Goal: Find specific page/section: Find specific page/section

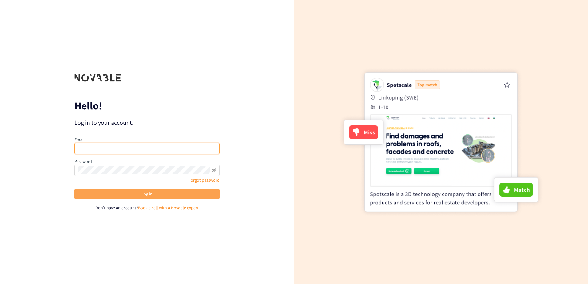
type input "[PERSON_NAME][EMAIL_ADDRESS][DOMAIN_NAME]"
click at [178, 195] on button "Log in" at bounding box center [146, 194] width 145 height 10
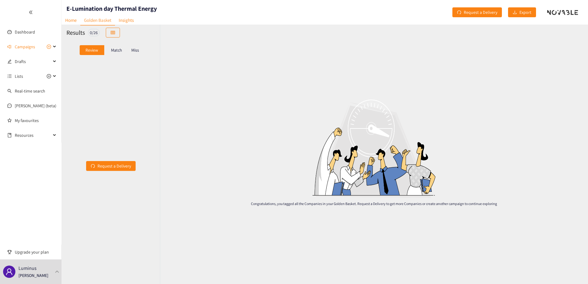
click at [109, 46] on div "Match" at bounding box center [116, 50] width 25 height 10
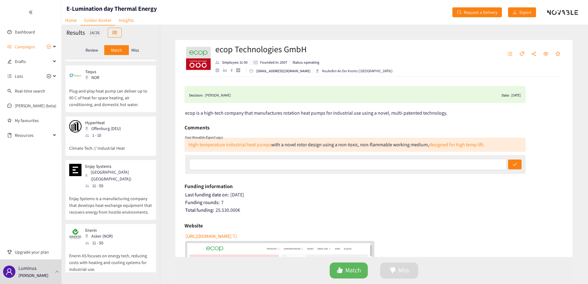
scroll to position [561, 0]
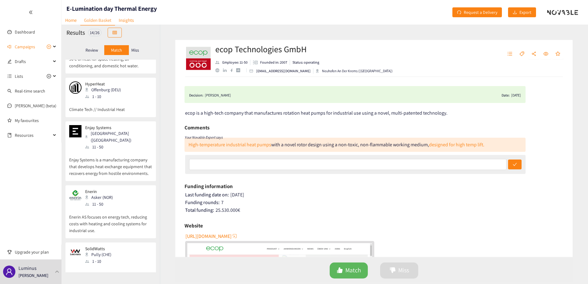
click at [124, 189] on div "[PERSON_NAME] (NOR) 11 - 50" at bounding box center [110, 198] width 83 height 18
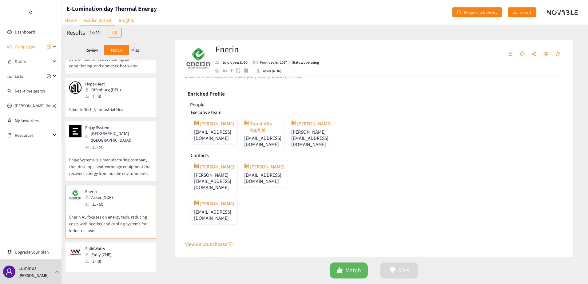
scroll to position [313, 0]
